Goal: Transaction & Acquisition: Purchase product/service

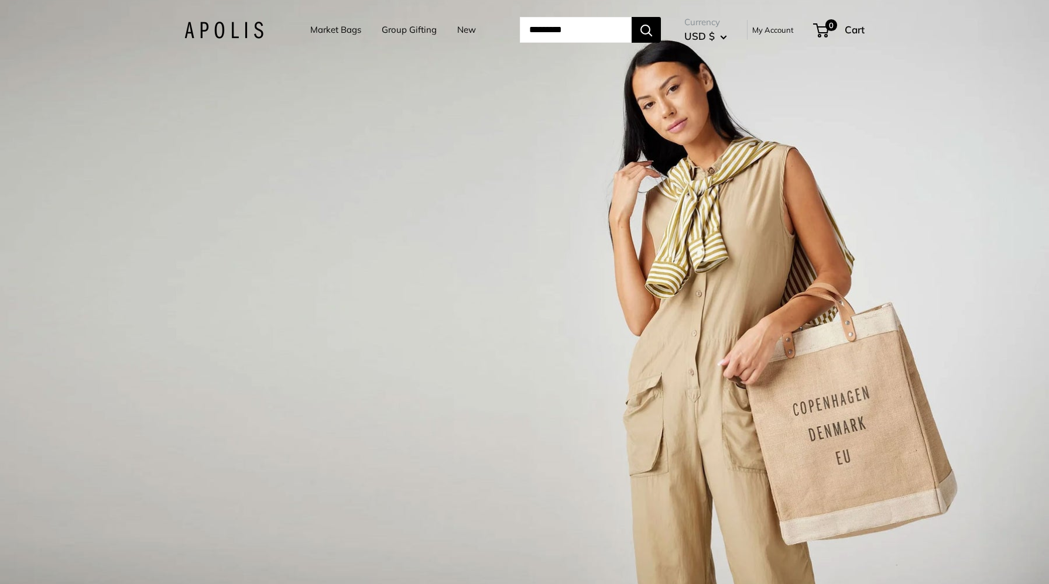
click at [335, 29] on link "Market Bags" at bounding box center [335, 30] width 51 height 16
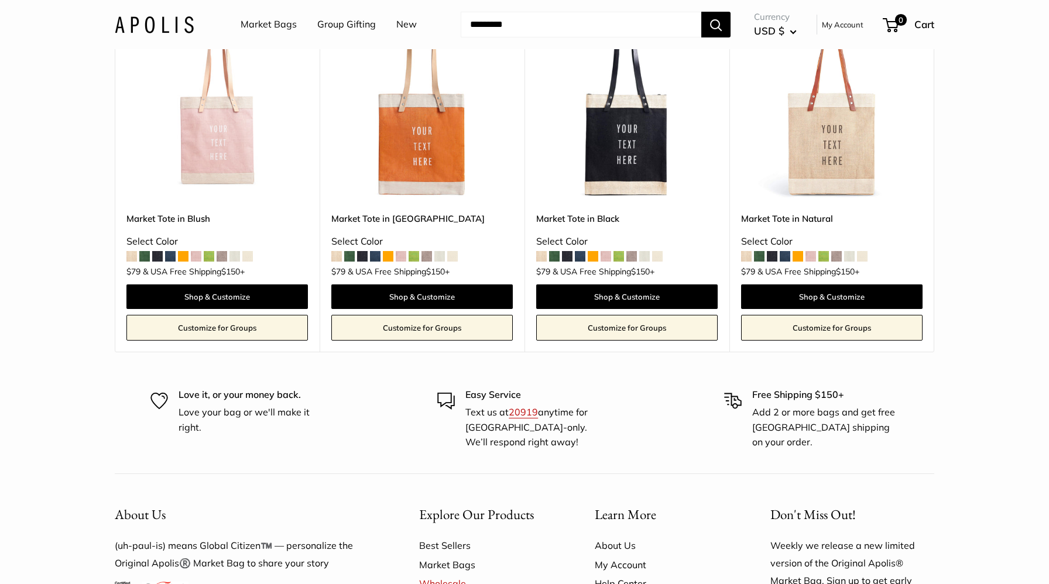
scroll to position [6851, 0]
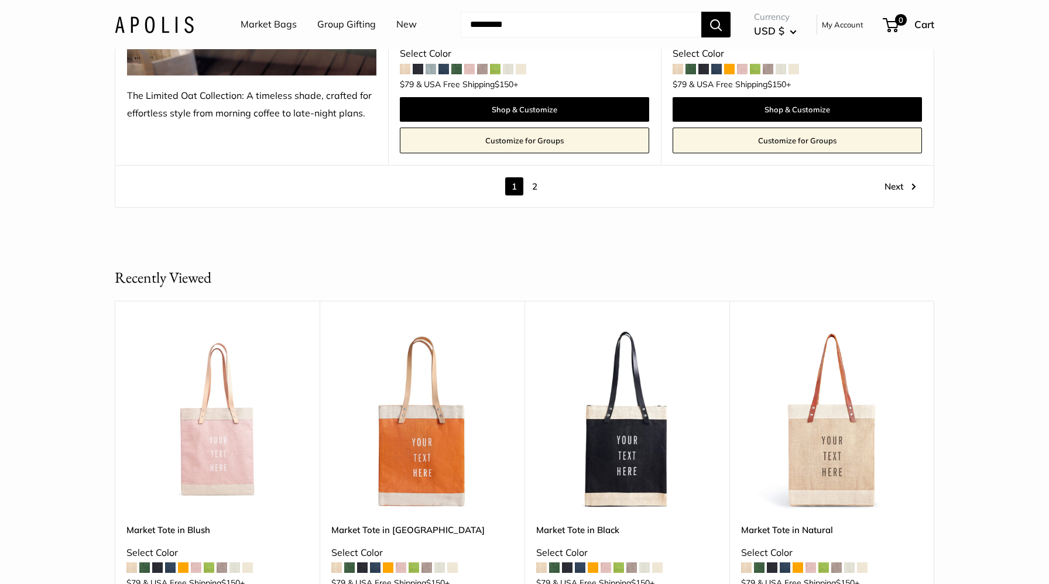
click at [532, 187] on link "2" at bounding box center [534, 186] width 18 height 18
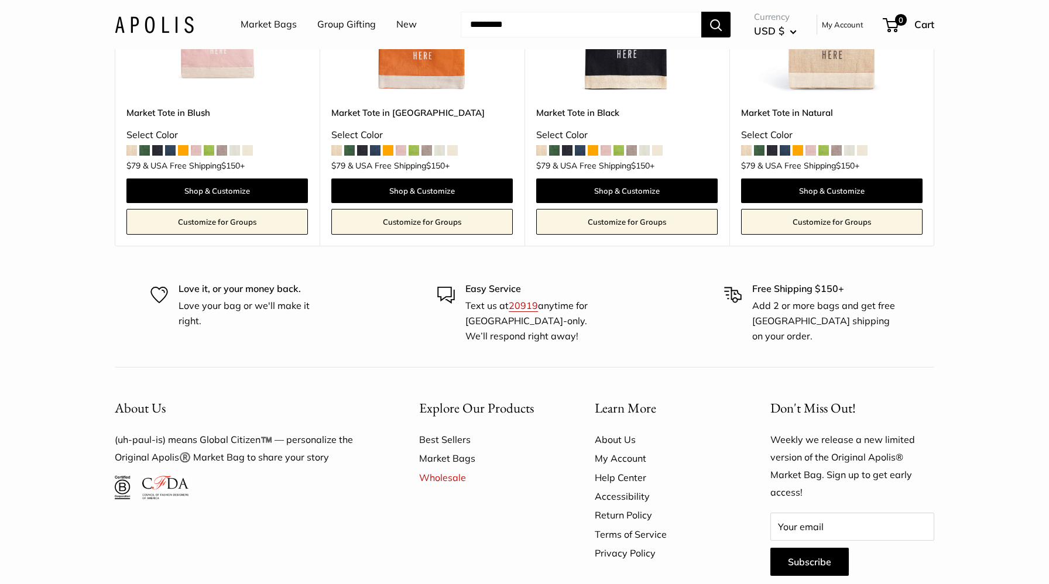
scroll to position [2281, 0]
